Goal: Navigation & Orientation: Find specific page/section

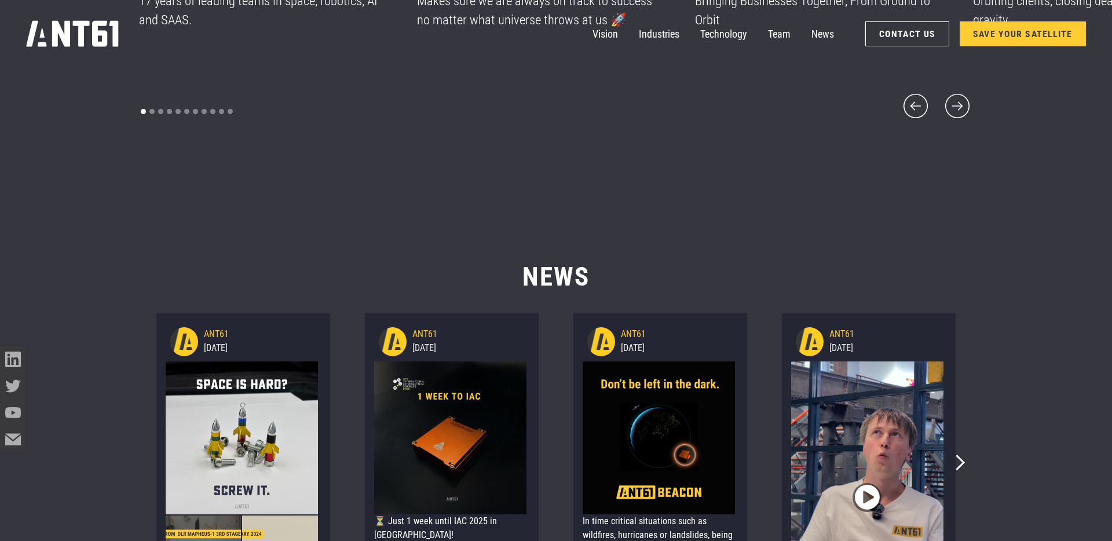
scroll to position [6817, 0]
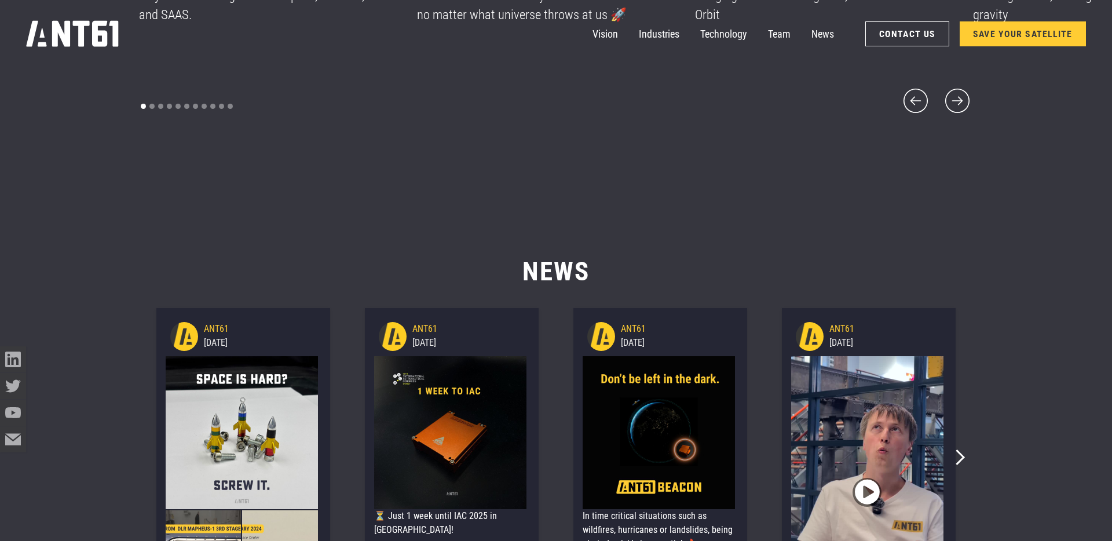
click at [1016, 36] on link "SAVE YOUR SATELLITE" at bounding box center [1023, 33] width 126 height 25
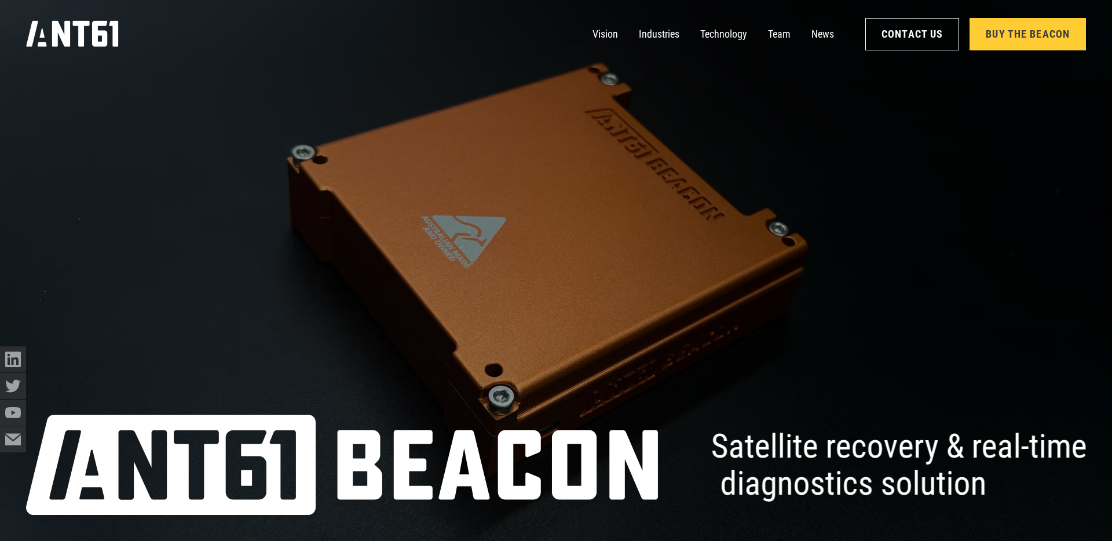
click at [76, 41] on icon "home" at bounding box center [72, 33] width 93 height 27
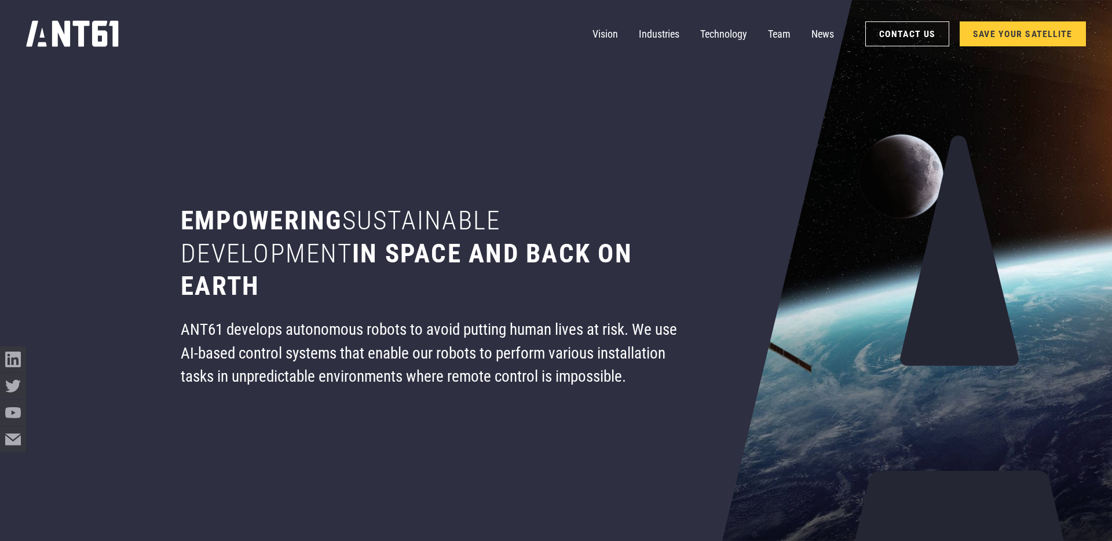
click at [426, 299] on h1 "Empowering sustainable development in space and back on earth" at bounding box center [432, 253] width 503 height 98
